Goal: Navigation & Orientation: Find specific page/section

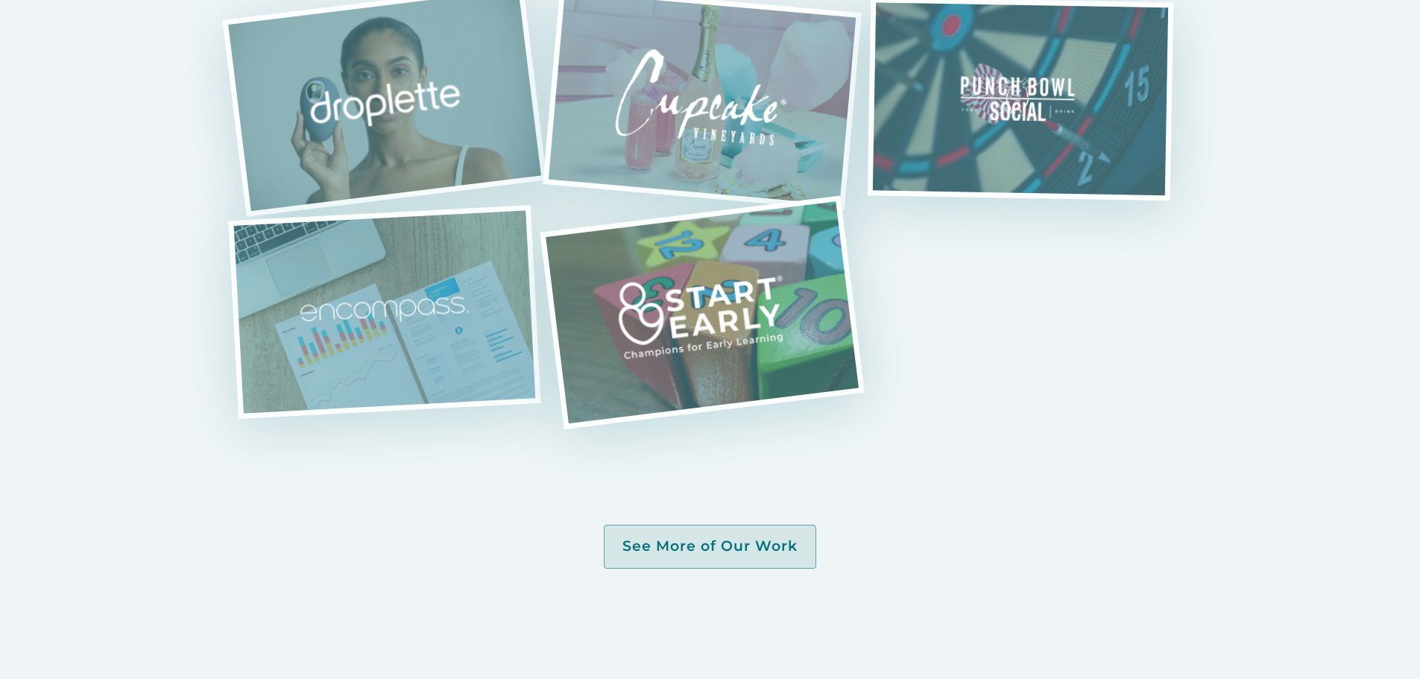
scroll to position [3579, 0]
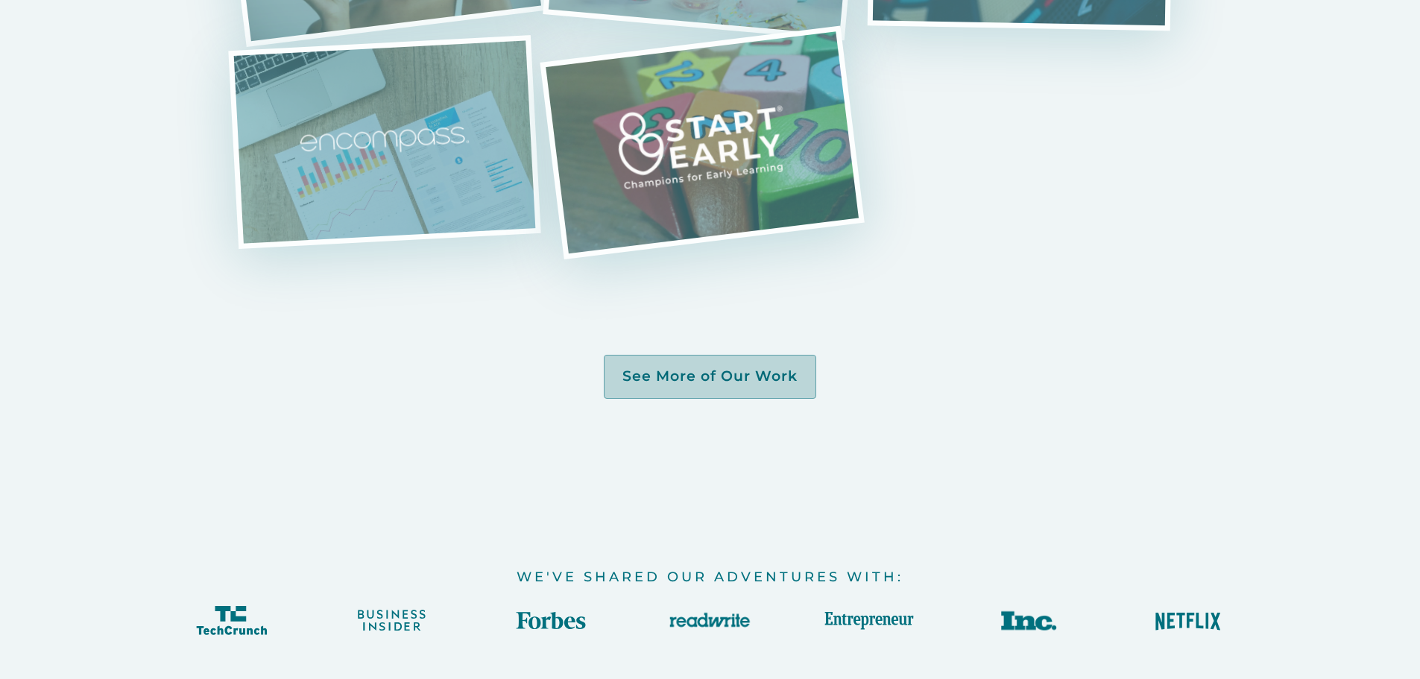
click at [714, 355] on link "See More of Our Work" at bounding box center [710, 377] width 213 height 44
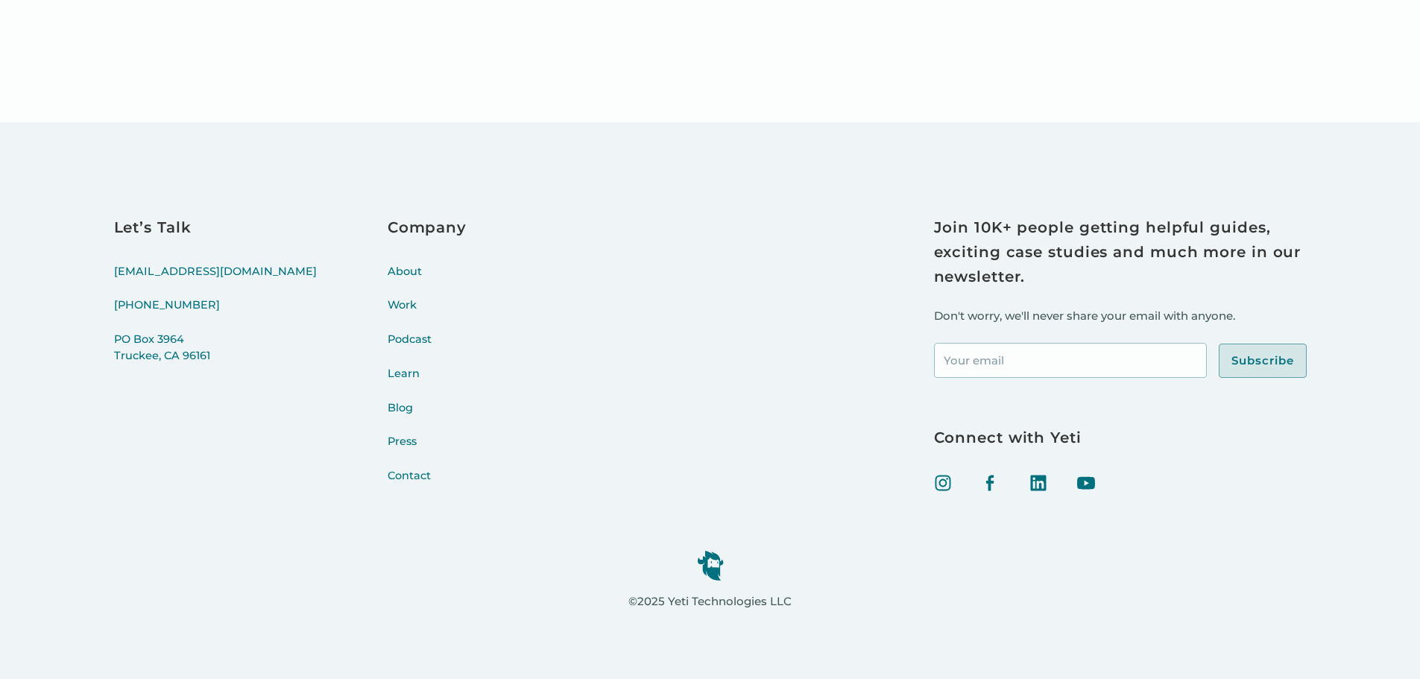
drag, startPoint x: 1344, startPoint y: 246, endPoint x: 1344, endPoint y: 496, distance: 249.8
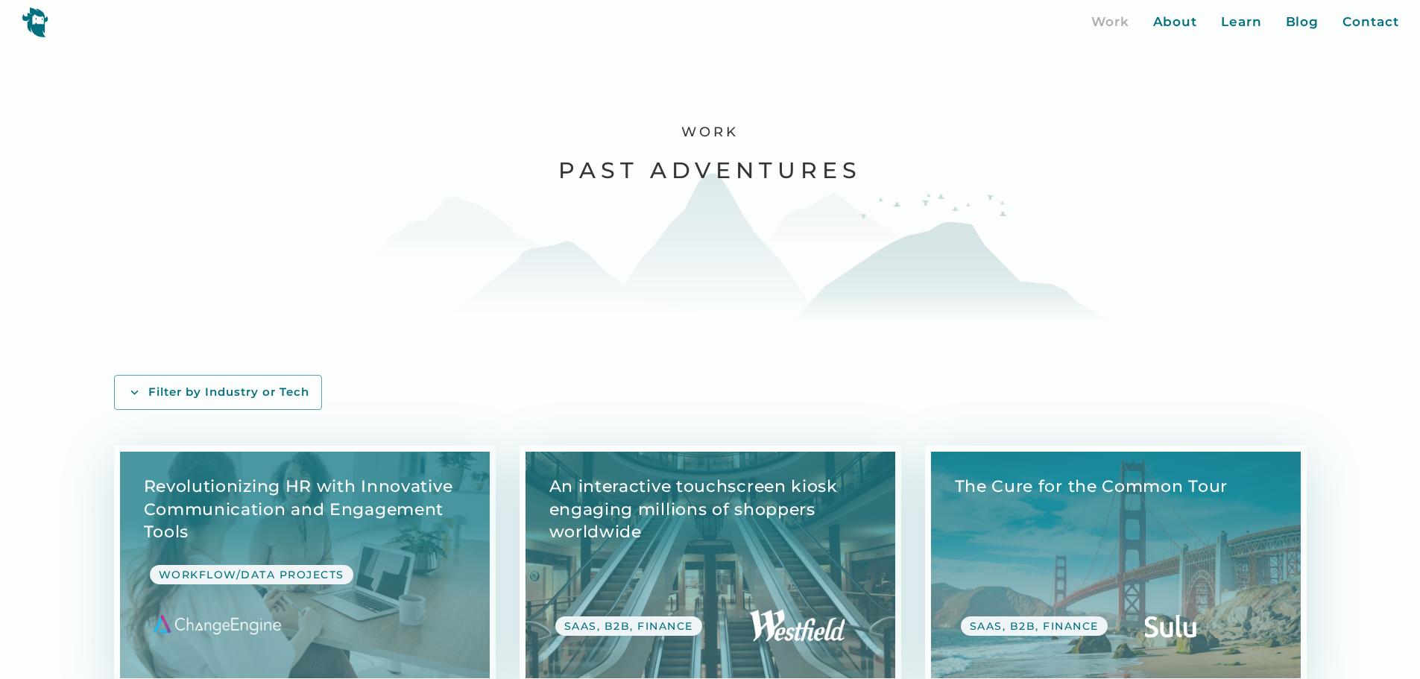
drag, startPoint x: 1314, startPoint y: 482, endPoint x: 1225, endPoint y: 161, distance: 333.4
